Goal: Information Seeking & Learning: Understand process/instructions

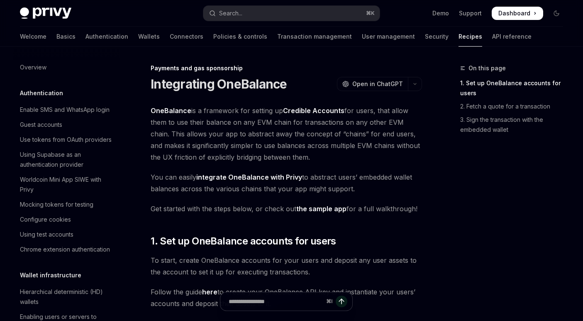
scroll to position [651, 0]
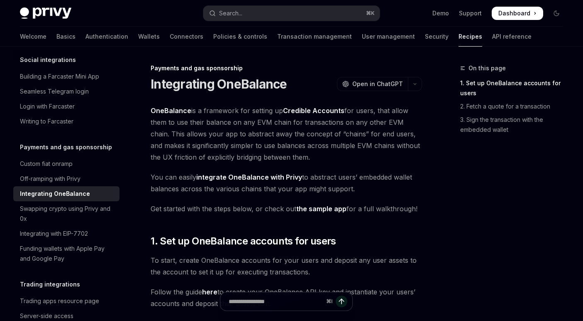
click at [178, 108] on link "OneBalance" at bounding box center [171, 110] width 41 height 9
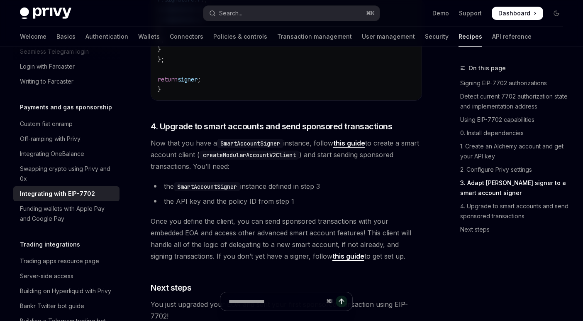
scroll to position [2084, 0]
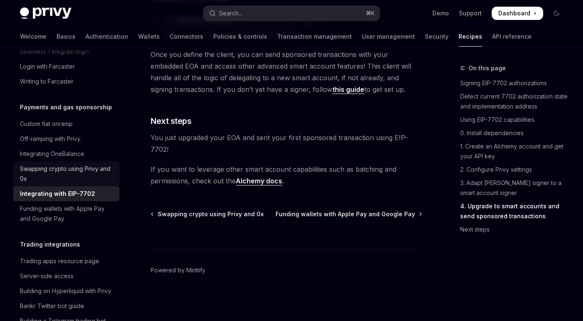
click at [86, 168] on div "Swapping crypto using Privy and 0x" at bounding box center [67, 174] width 95 height 20
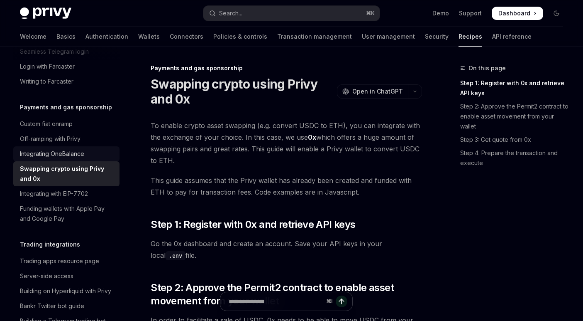
click at [71, 149] on div "Integrating OneBalance" at bounding box center [52, 154] width 64 height 10
type textarea "*"
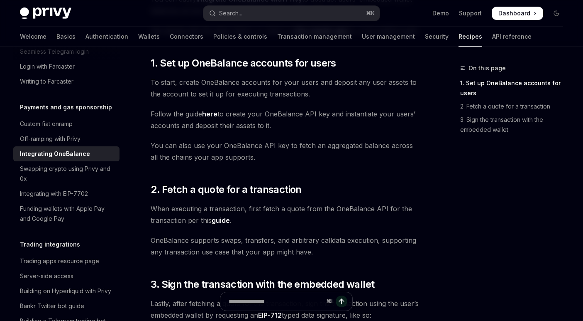
scroll to position [166, 0]
